Goal: Task Accomplishment & Management: Complete application form

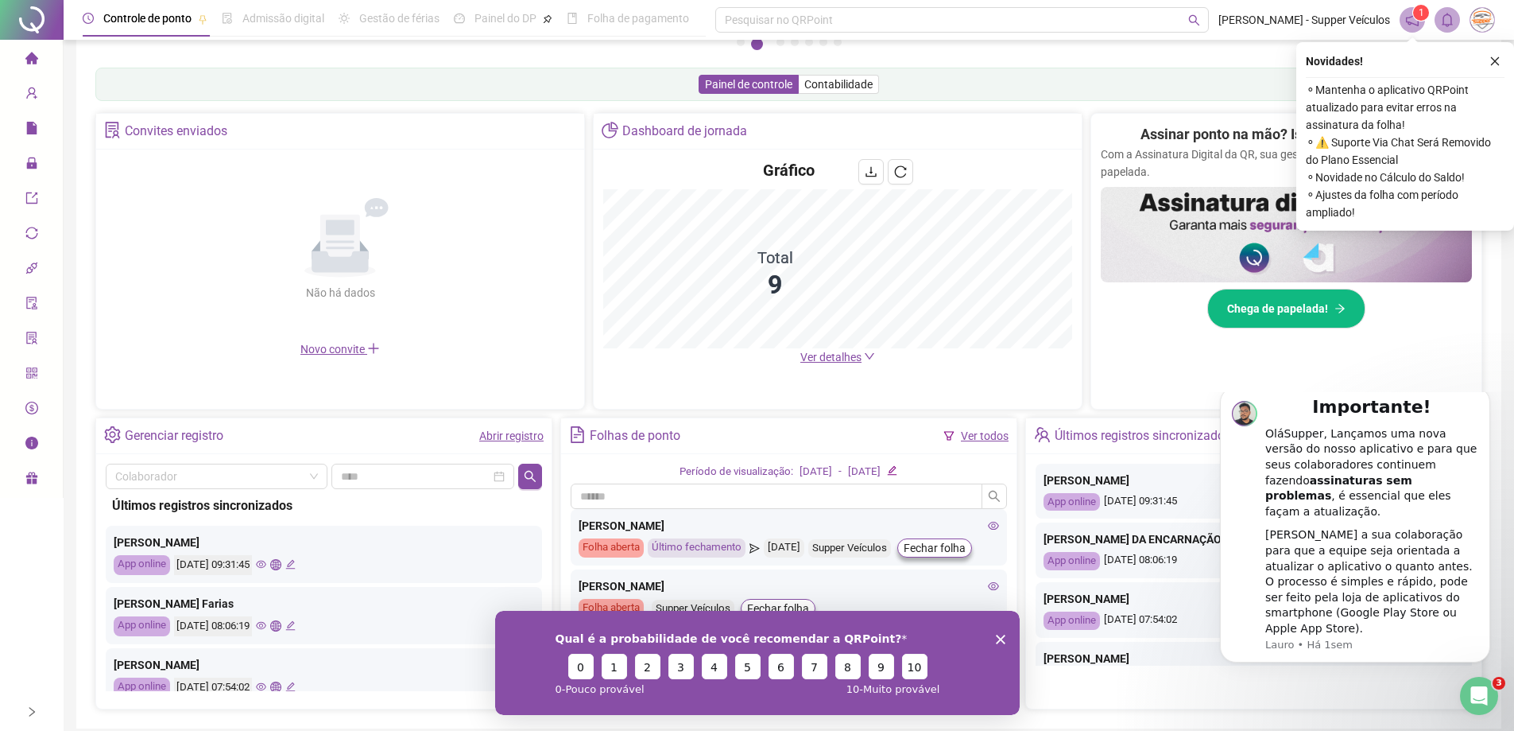
click at [107, 436] on icon "setting" at bounding box center [113, 434] width 16 height 17
click at [506, 436] on link "Abrir registro" at bounding box center [511, 435] width 64 height 13
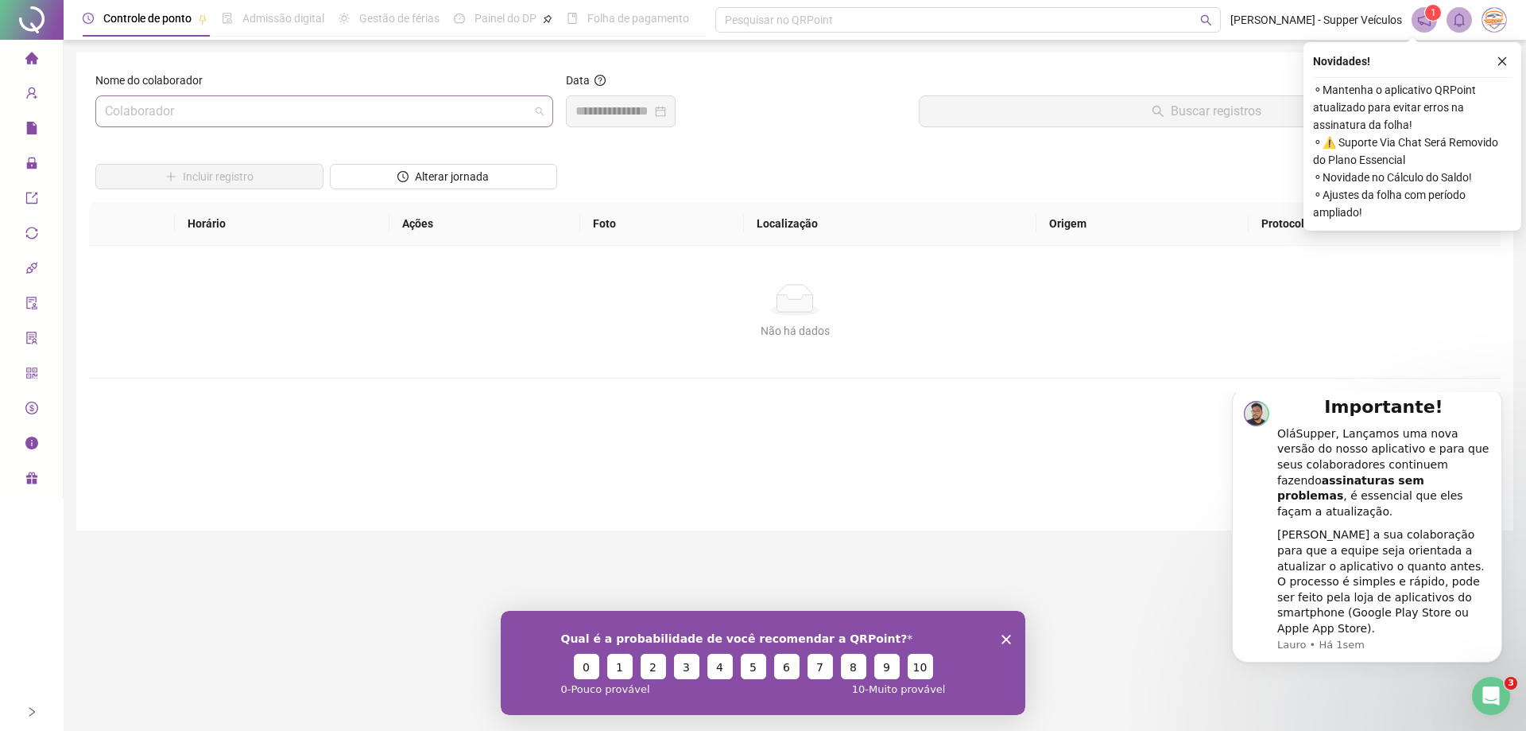
click at [258, 116] on input "search" at bounding box center [317, 111] width 425 height 30
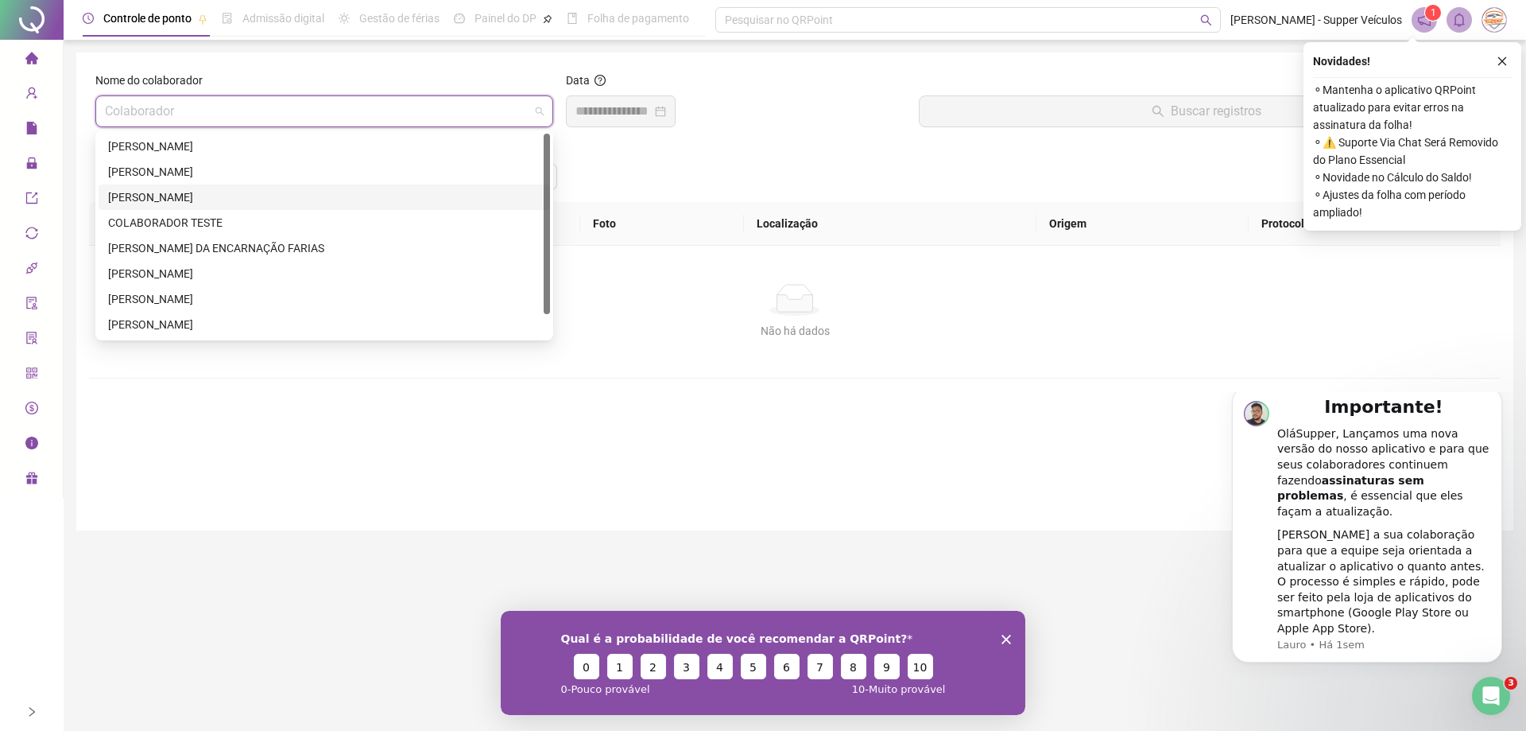
click at [223, 204] on div "BEATRIZ CORREA" at bounding box center [324, 196] width 432 height 17
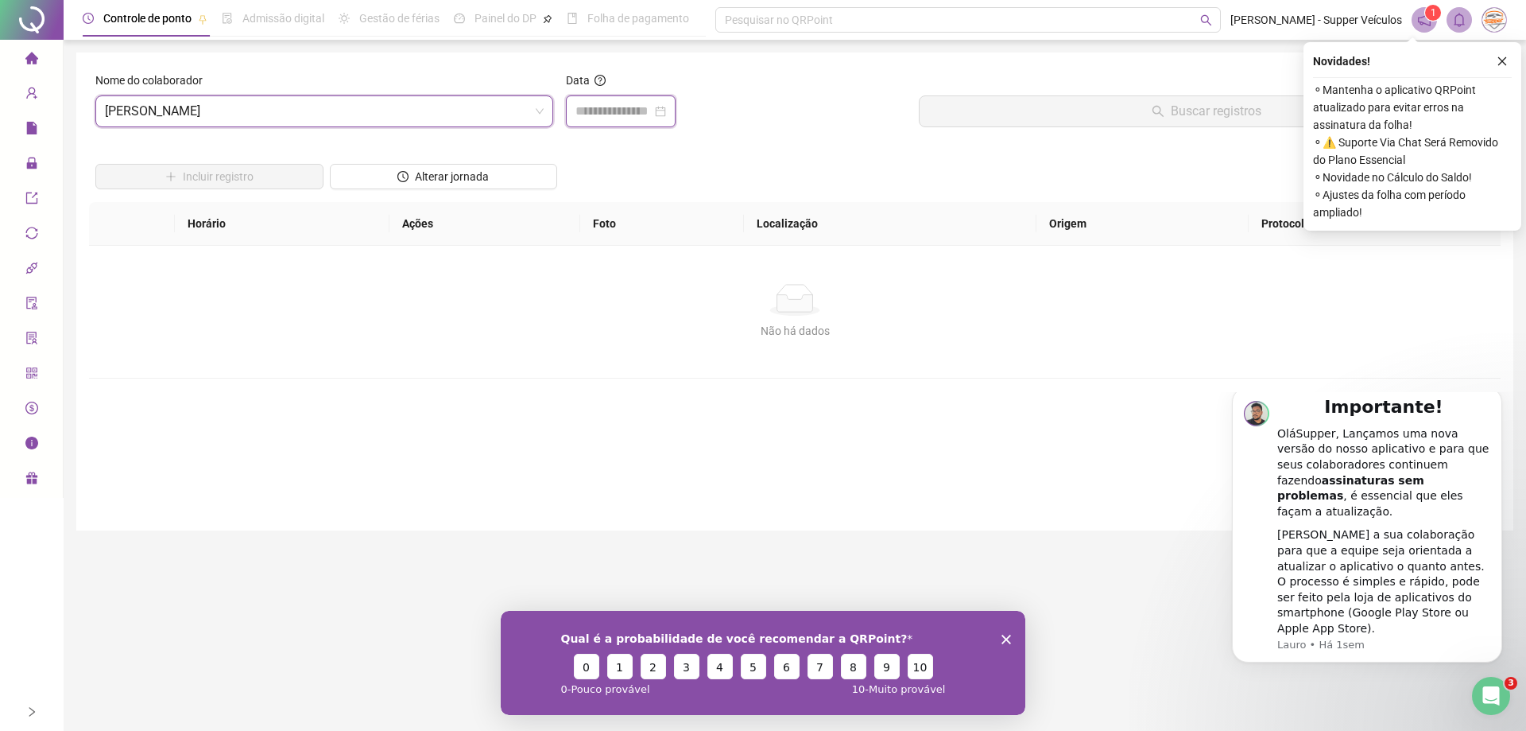
click at [626, 107] on input at bounding box center [614, 111] width 76 height 19
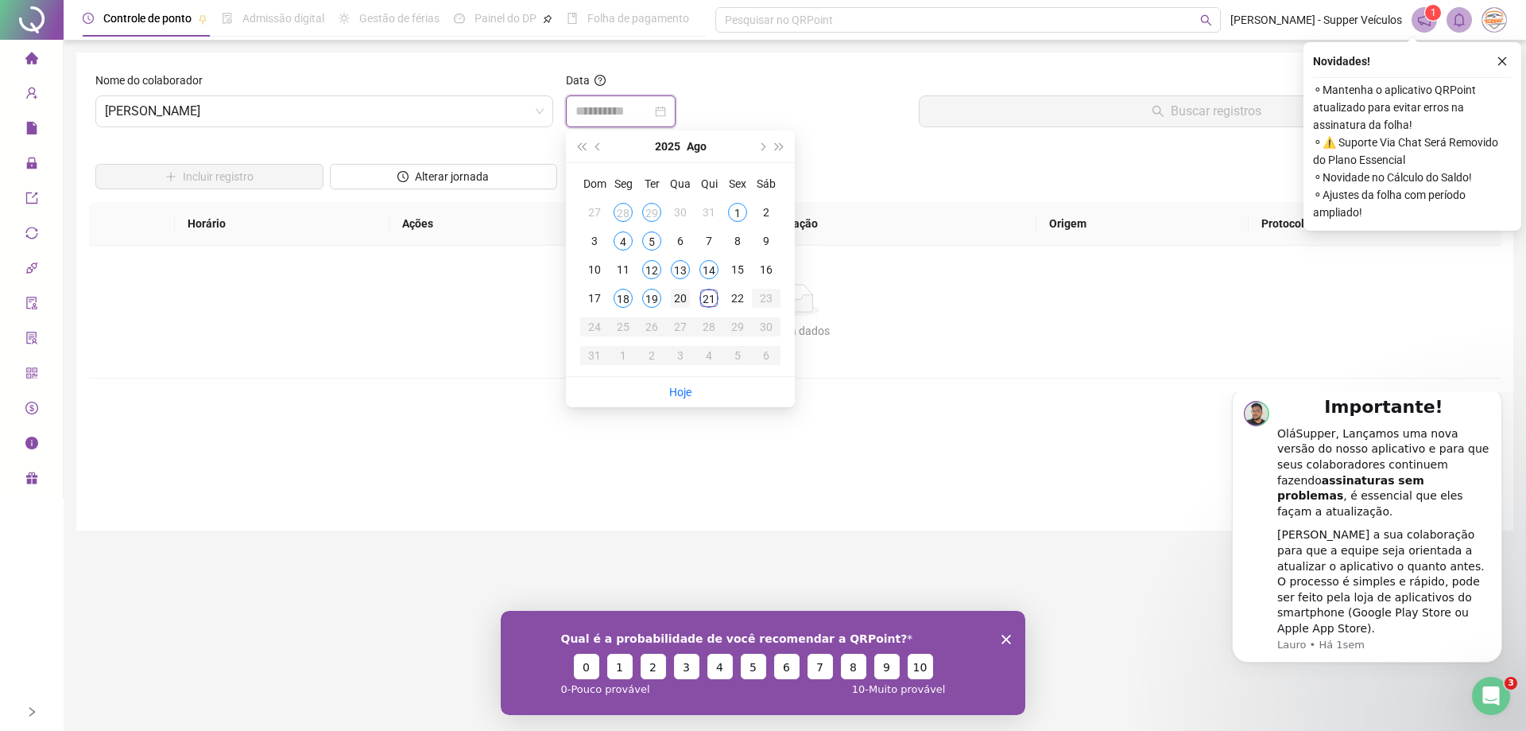
type input "**********"
click at [676, 293] on div "20" at bounding box center [680, 298] width 19 height 19
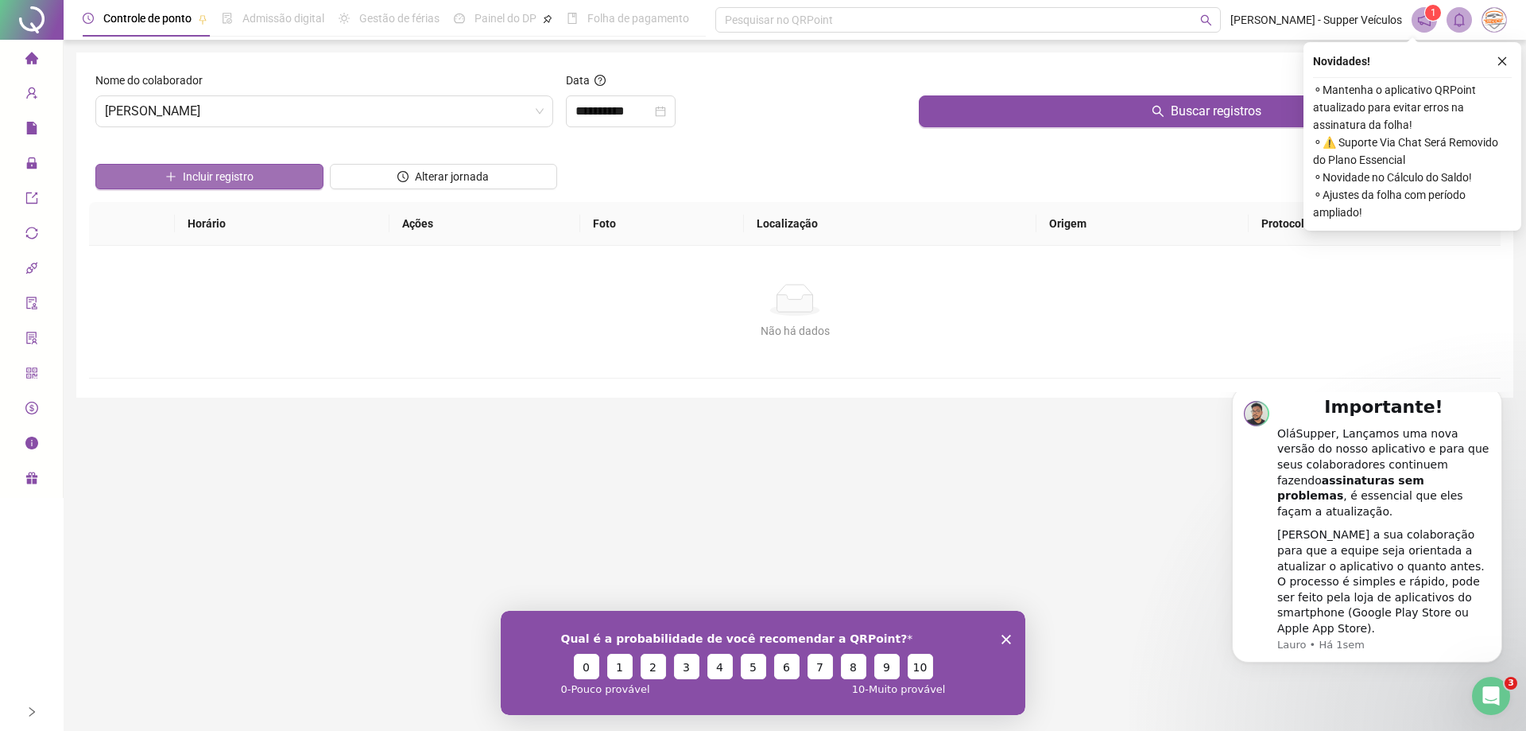
click at [176, 181] on icon "plus" at bounding box center [170, 176] width 11 height 11
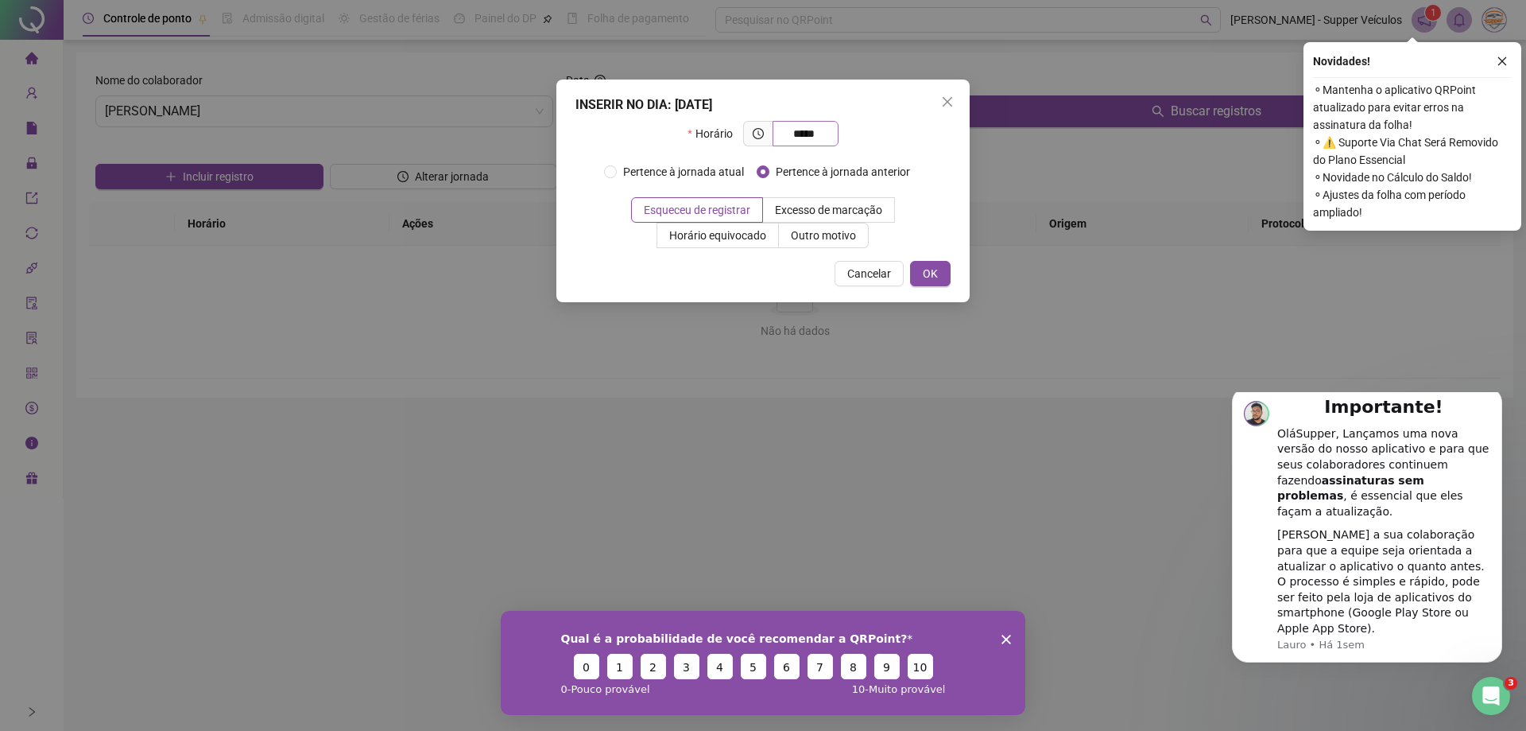
click at [827, 131] on span "*****" at bounding box center [806, 133] width 66 height 25
type input "*"
click at [931, 96] on div "INSERIR NO DIA : 20/08/2025" at bounding box center [763, 104] width 375 height 19
click at [937, 100] on span "Close" at bounding box center [947, 101] width 25 height 13
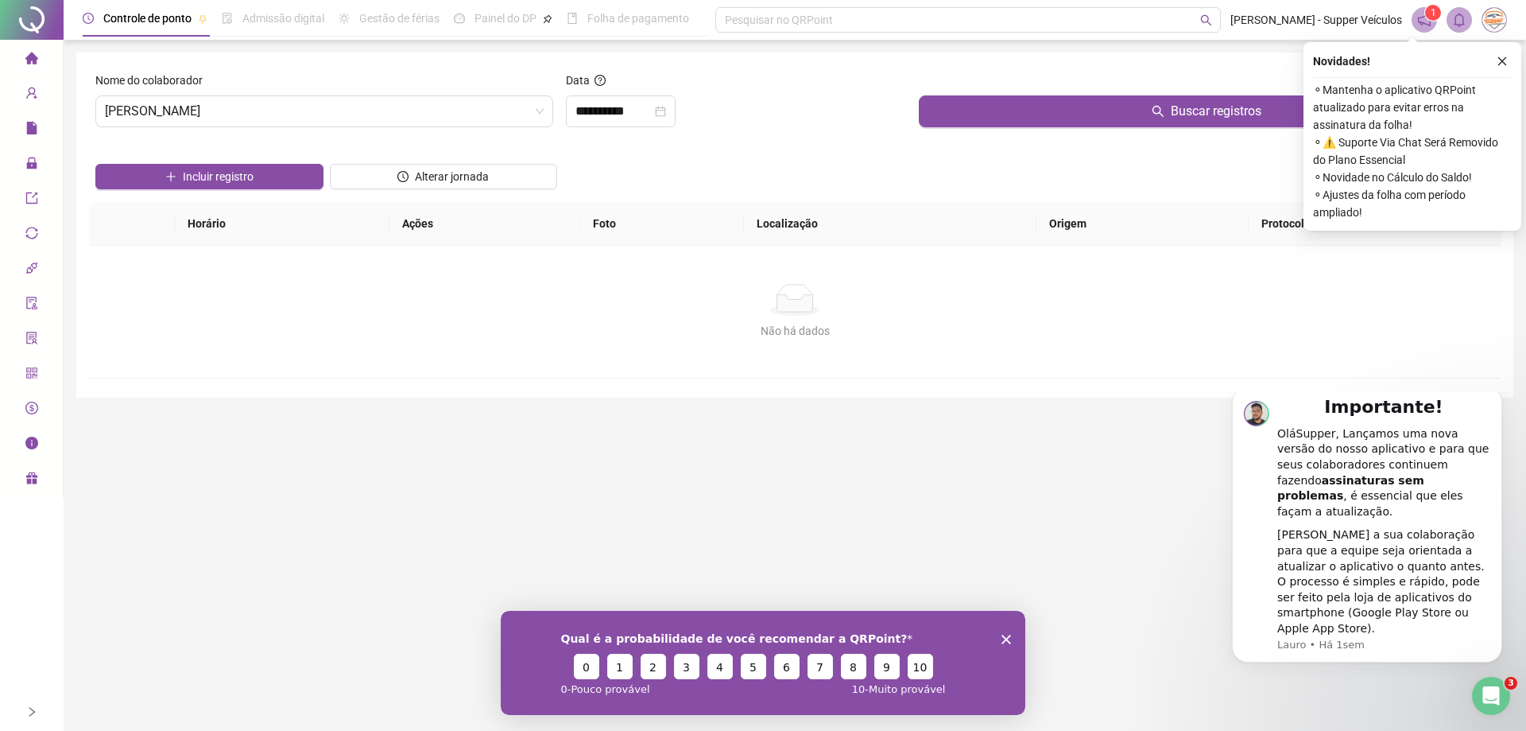
click at [167, 32] on div "Controle de ponto" at bounding box center [145, 18] width 125 height 37
drag, startPoint x: 218, startPoint y: 232, endPoint x: 88, endPoint y: 153, distance: 152.0
click at [217, 233] on th "Horário" at bounding box center [282, 224] width 215 height 44
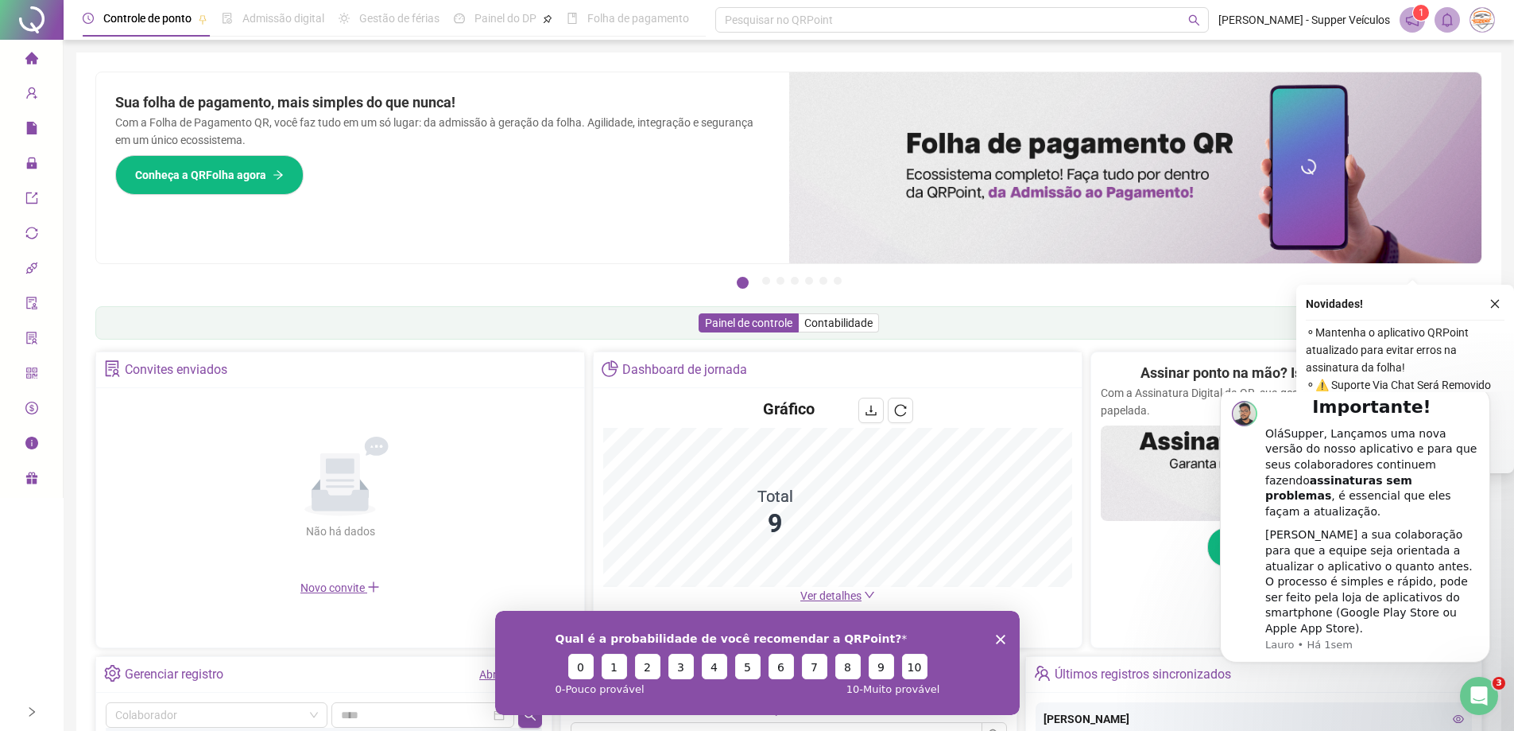
scroll to position [304, 0]
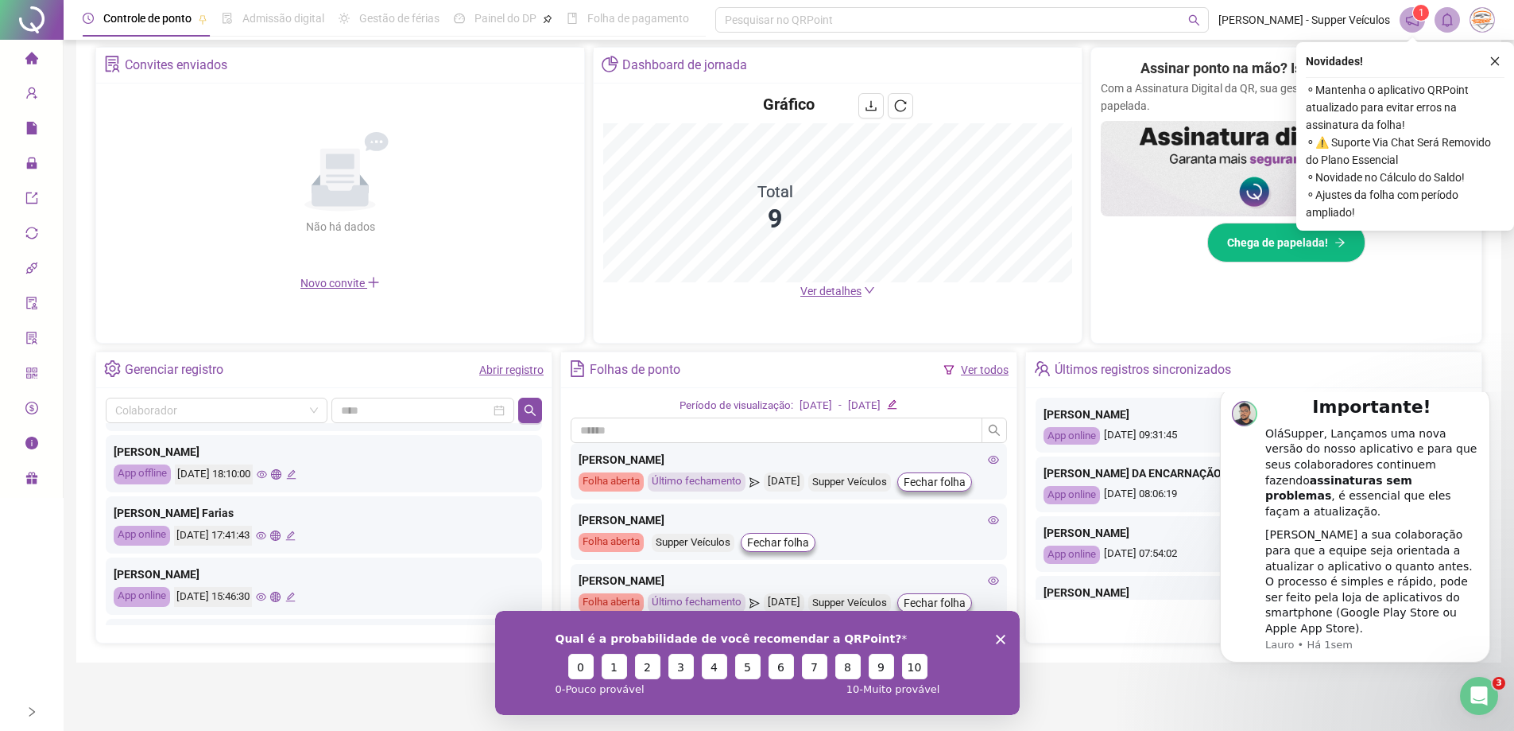
click at [503, 369] on link "Abrir registro" at bounding box center [511, 369] width 64 height 13
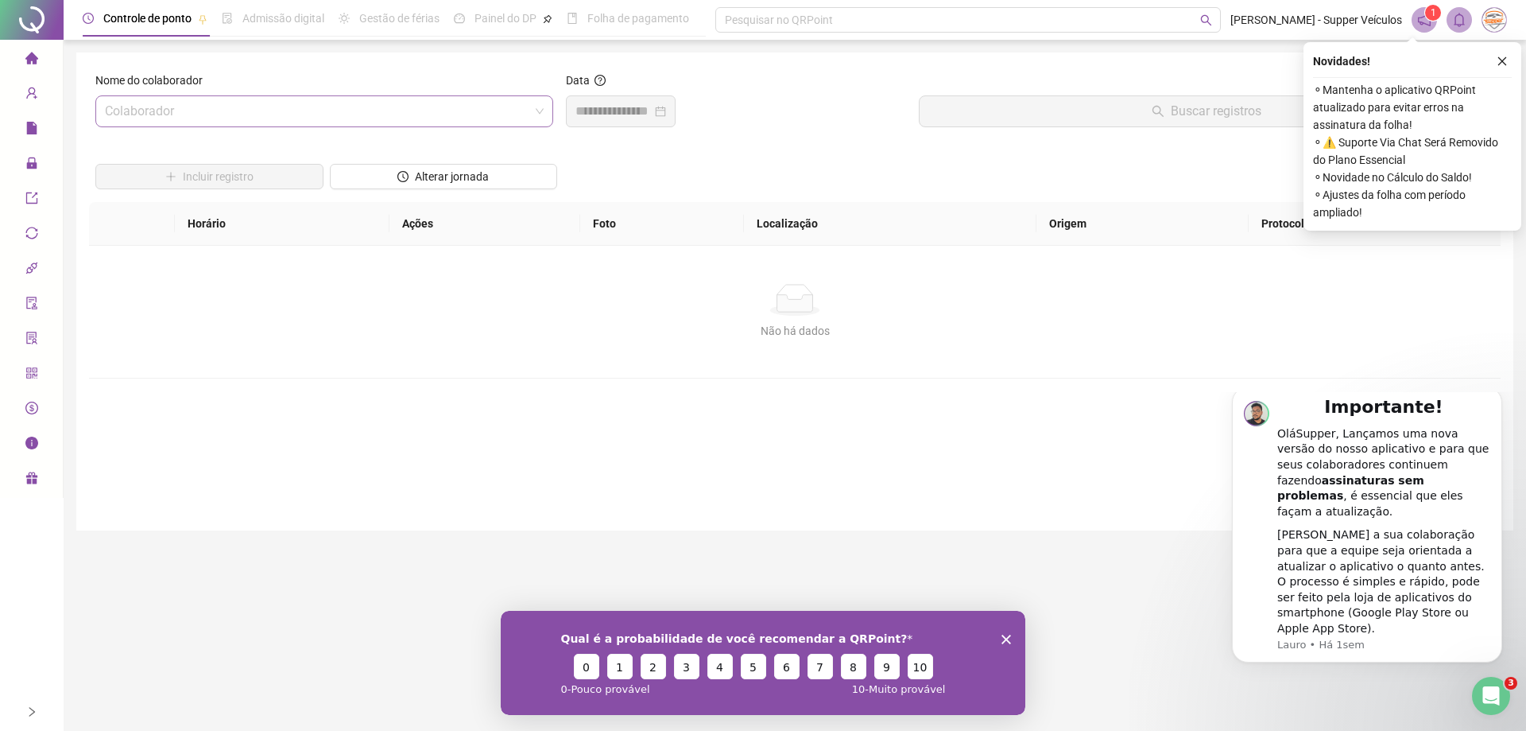
click at [280, 123] on input "search" at bounding box center [317, 111] width 425 height 30
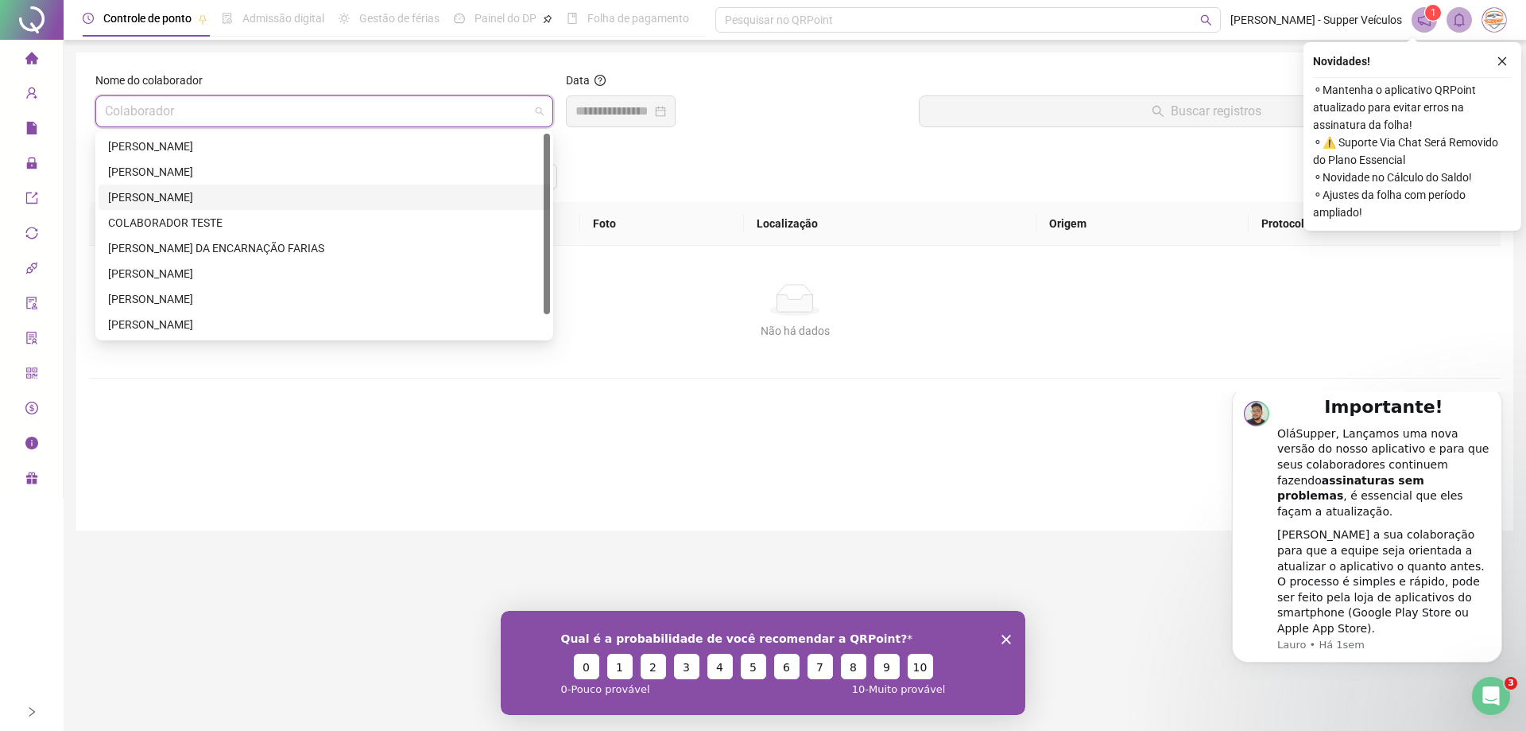
click at [251, 202] on div "BEATRIZ CORREA" at bounding box center [324, 196] width 432 height 17
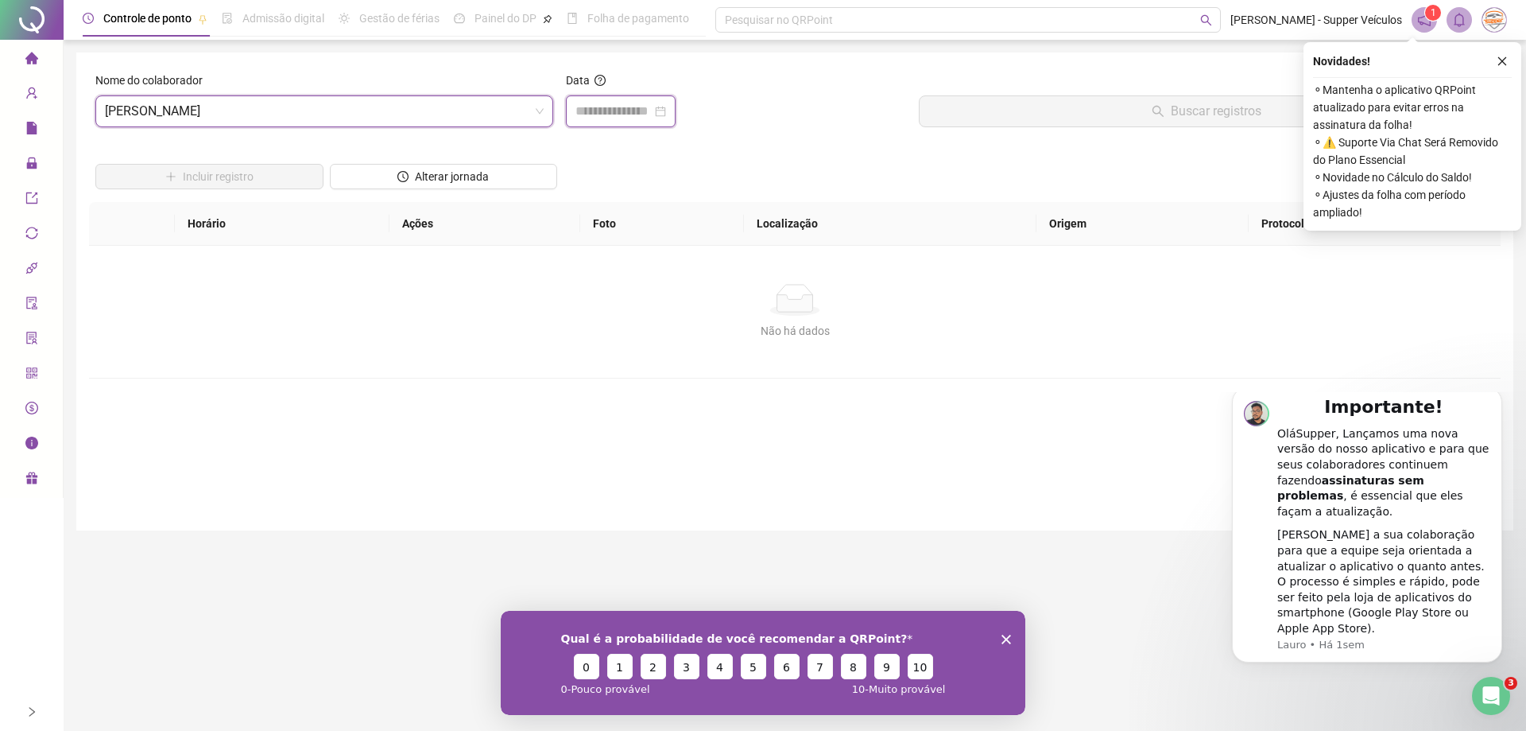
click at [604, 109] on input at bounding box center [614, 111] width 76 height 19
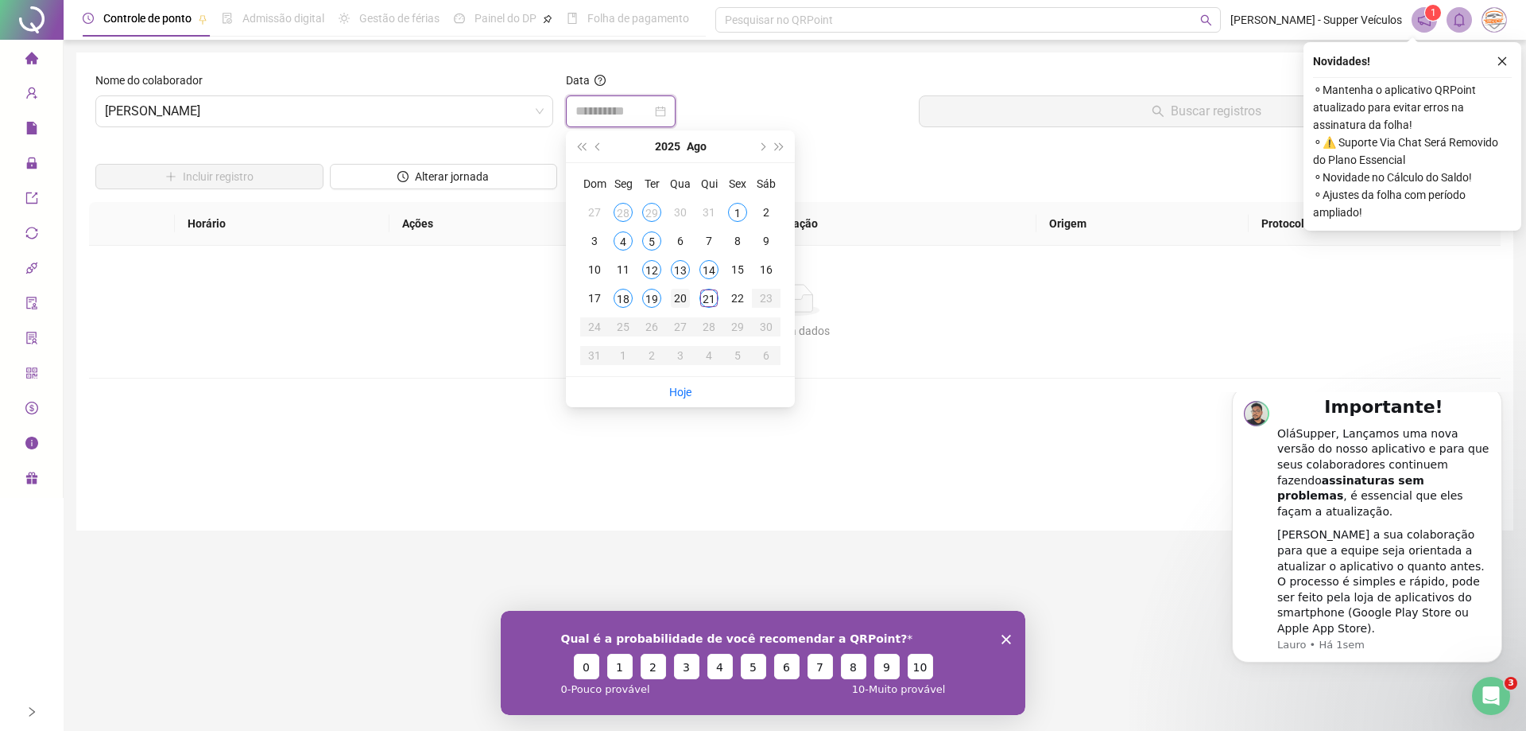
type input "**********"
click at [681, 300] on div "20" at bounding box center [680, 298] width 19 height 19
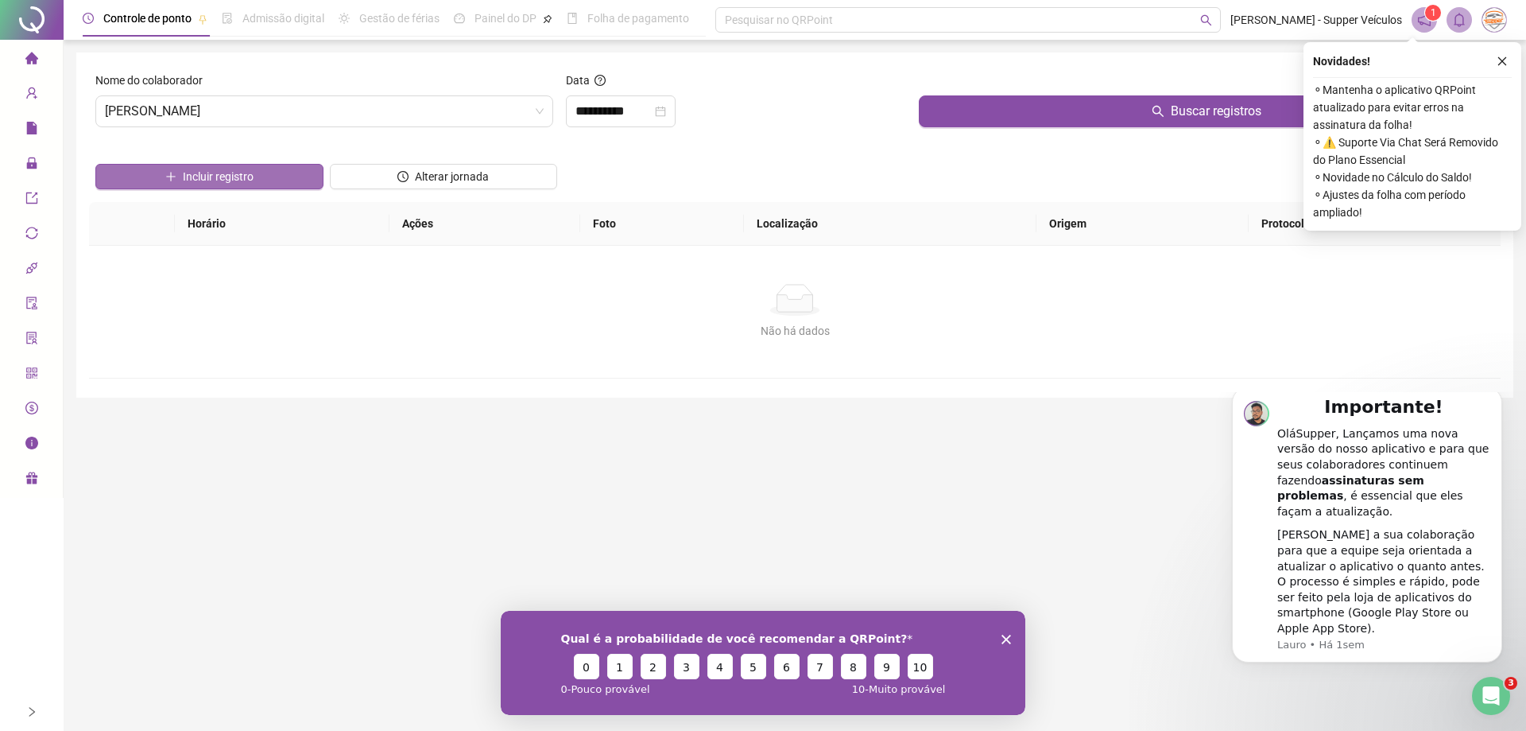
click at [283, 176] on button "Incluir registro" at bounding box center [209, 176] width 228 height 25
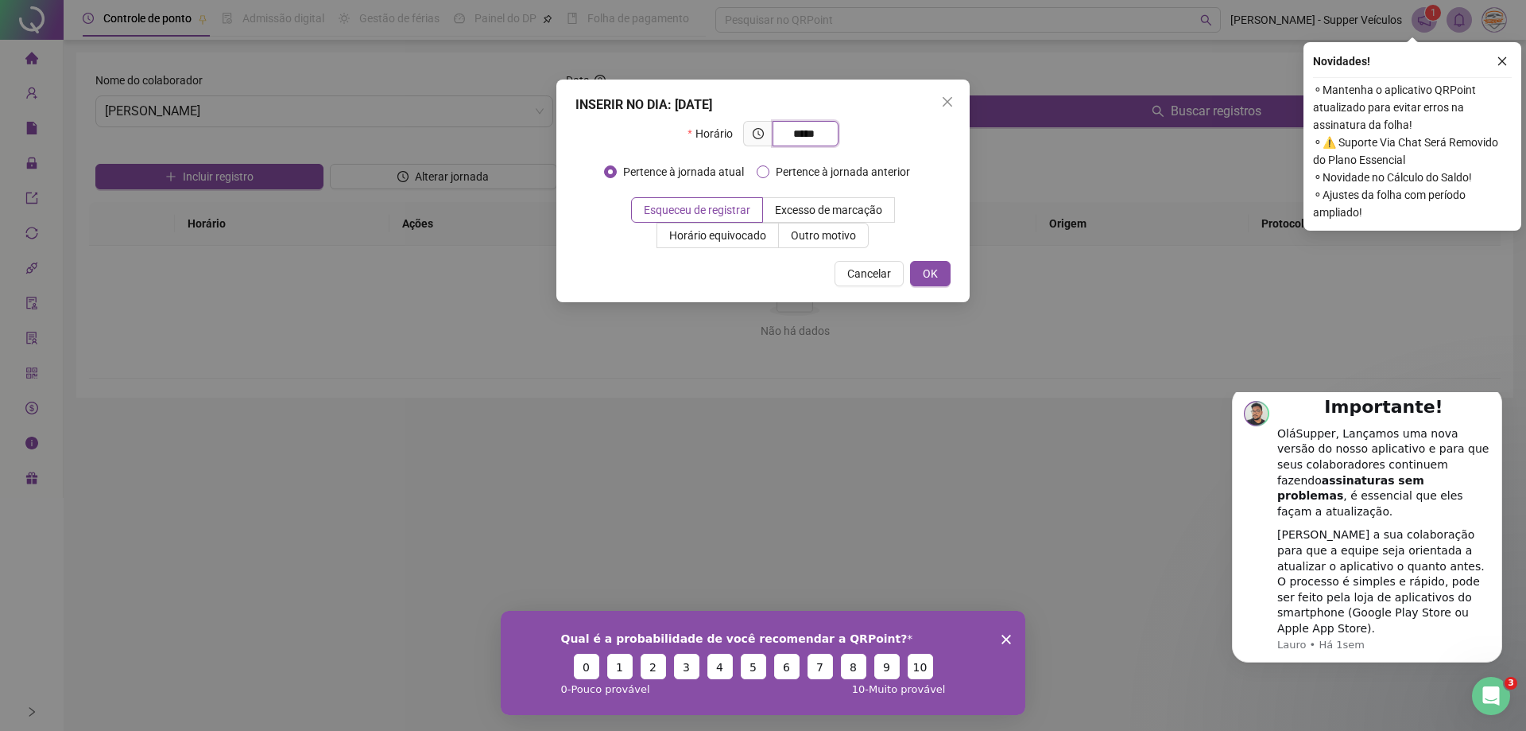
type input "*****"
click at [773, 173] on span "Pertence à jornada anterior" at bounding box center [843, 171] width 147 height 17
click at [946, 283] on button "OK" at bounding box center [930, 273] width 41 height 25
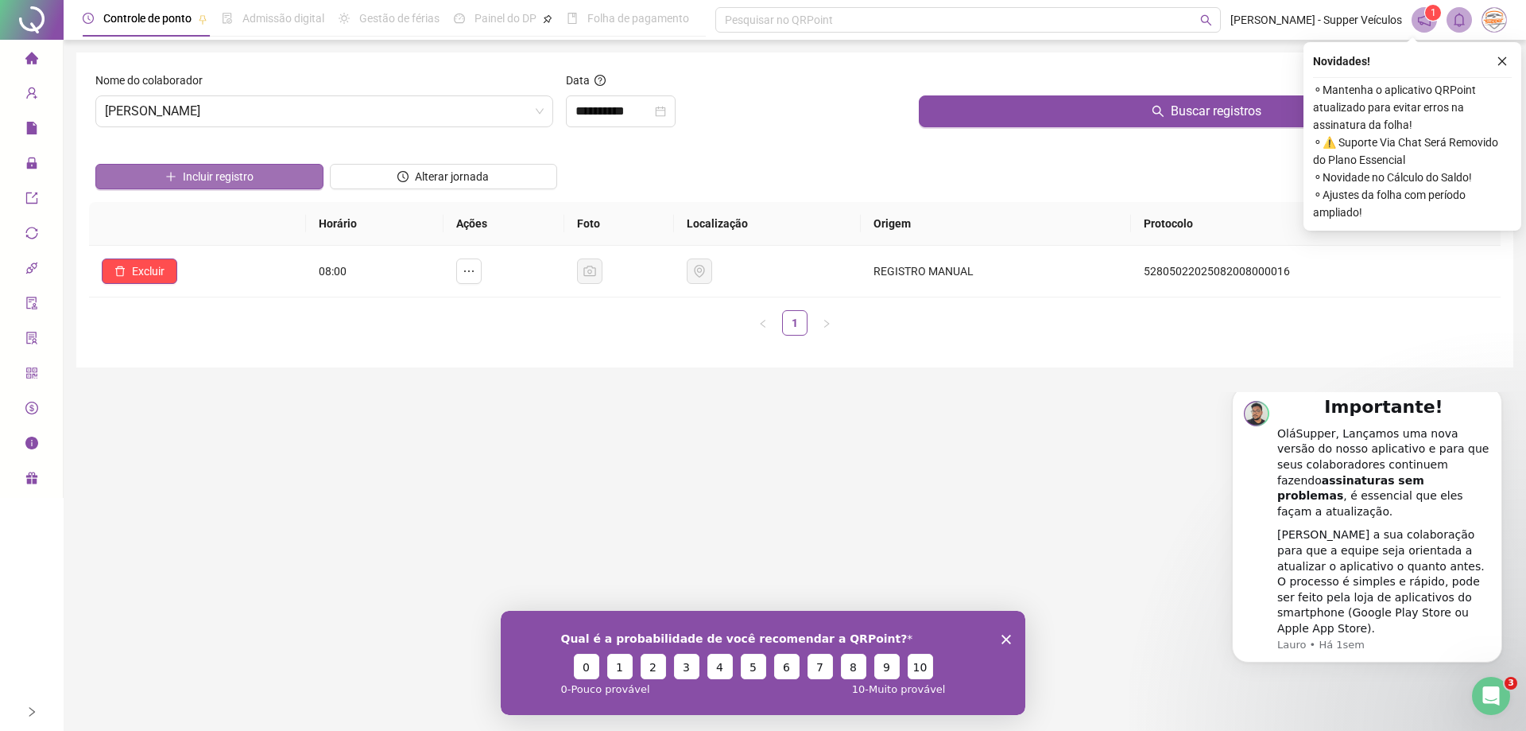
click at [264, 173] on button "Incluir registro" at bounding box center [209, 176] width 228 height 25
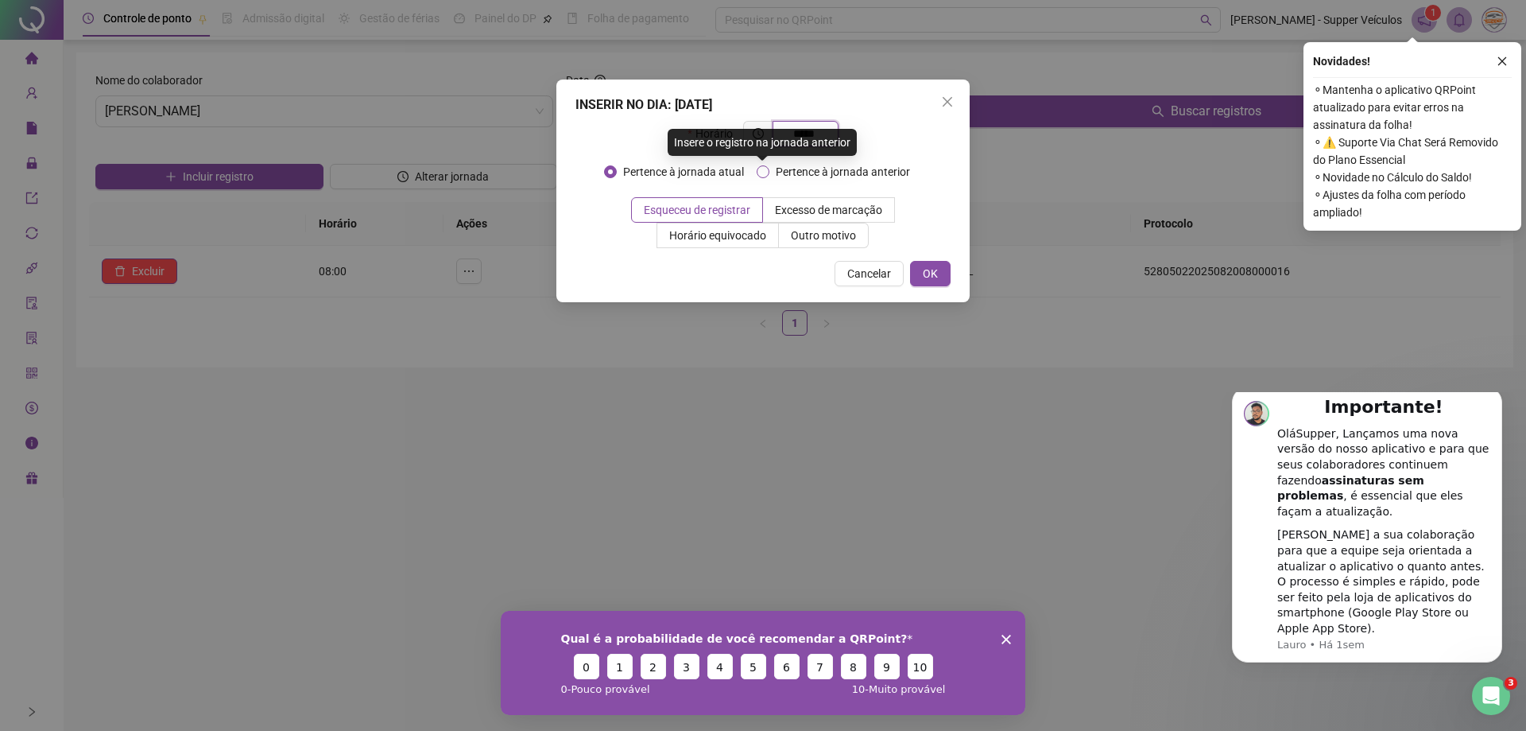
type input "*****"
click at [773, 166] on span "Pertence à jornada anterior" at bounding box center [843, 171] width 147 height 17
click at [928, 269] on span "OK" at bounding box center [930, 273] width 15 height 17
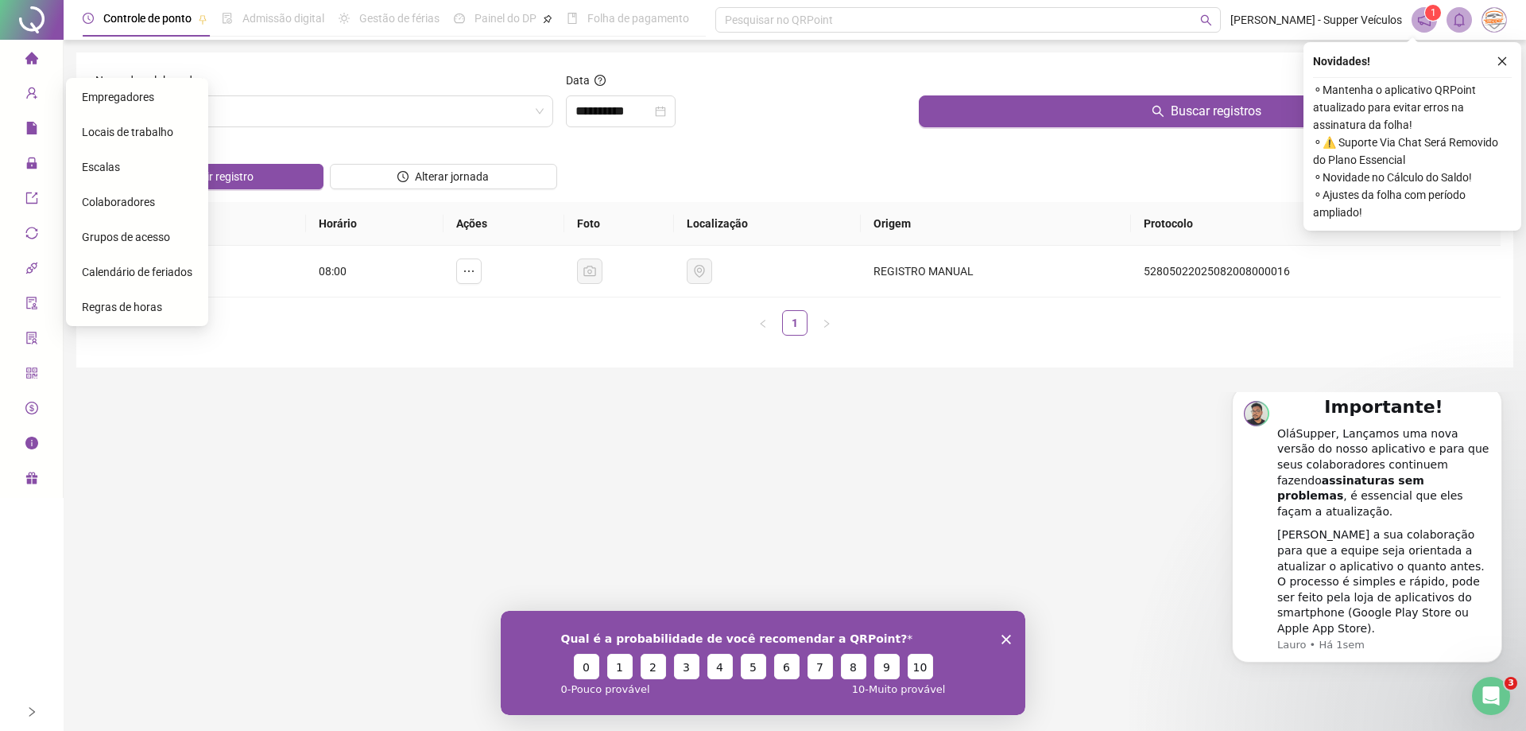
click at [37, 56] on icon "home" at bounding box center [31, 58] width 13 height 13
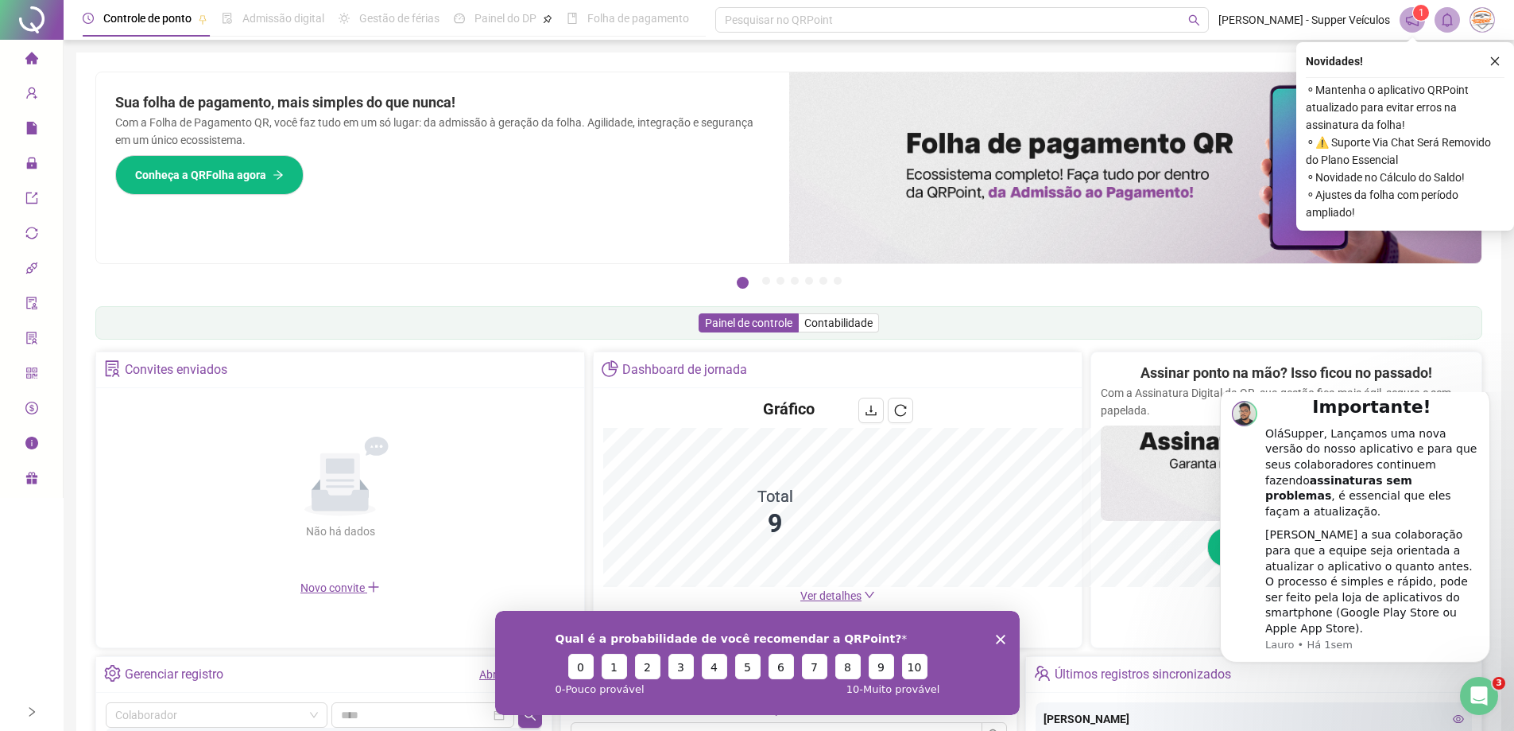
scroll to position [318, 0]
